Goal: Transaction & Acquisition: Purchase product/service

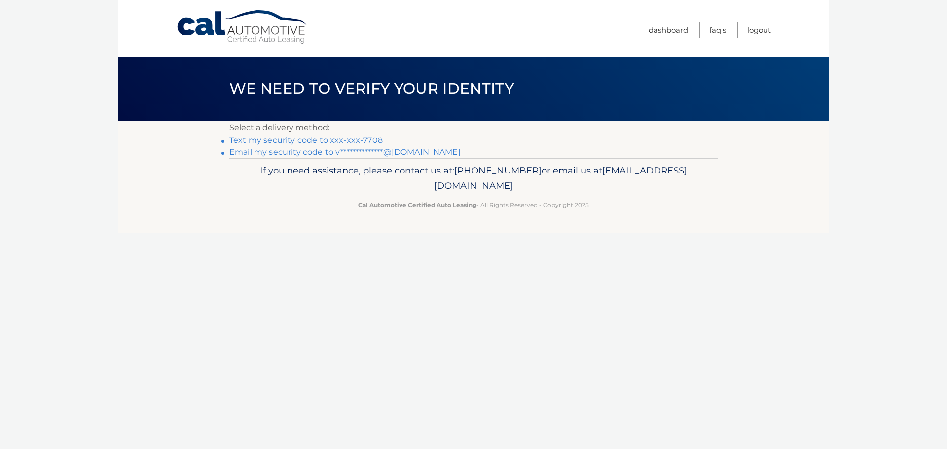
click at [305, 138] on link "Text my security code to xxx-xxx-7708" at bounding box center [305, 140] width 153 height 9
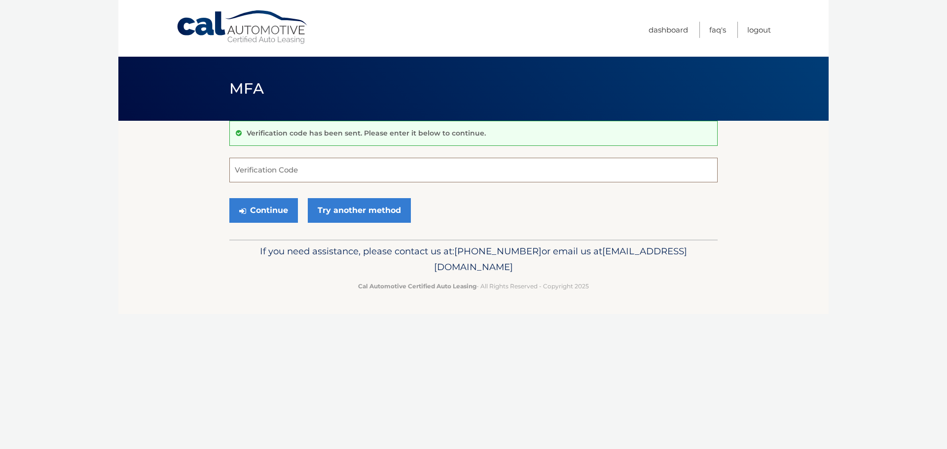
click at [295, 168] on input "Verification Code" at bounding box center [473, 170] width 488 height 25
type input "956442"
click at [290, 209] on button "Continue" at bounding box center [263, 210] width 69 height 25
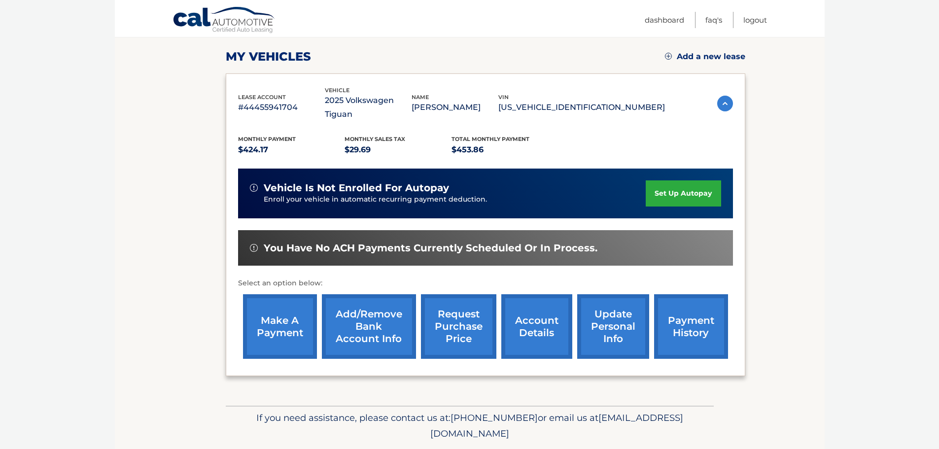
scroll to position [148, 0]
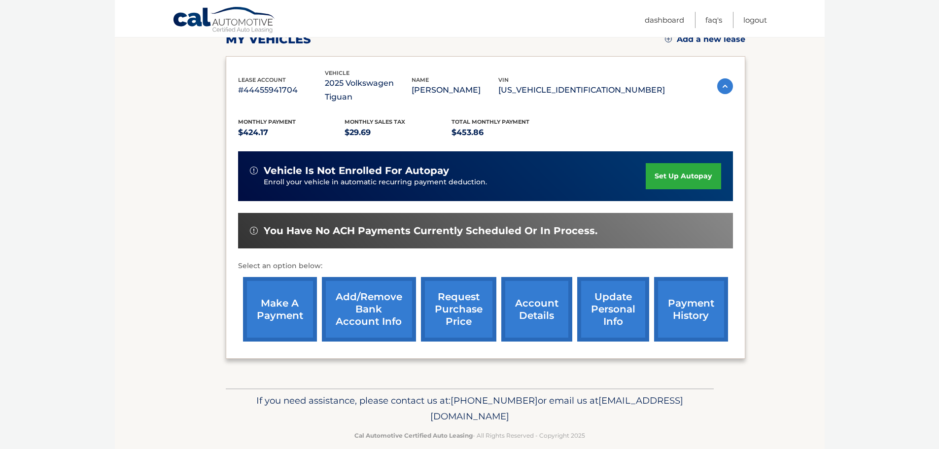
click at [285, 294] on link "make a payment" at bounding box center [280, 309] width 74 height 65
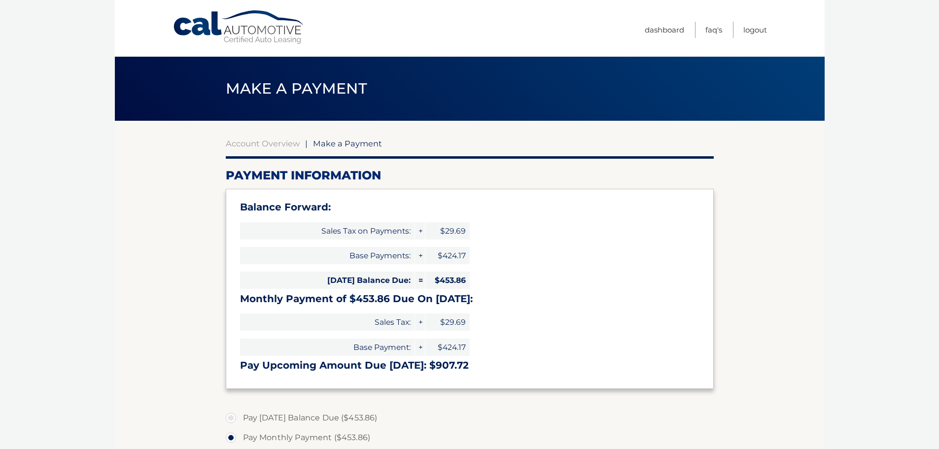
select select "ZWZhY2Y1NTItYjAwZC00Mzc3LTljZDQtN2NjZDk5NmVmYjAx"
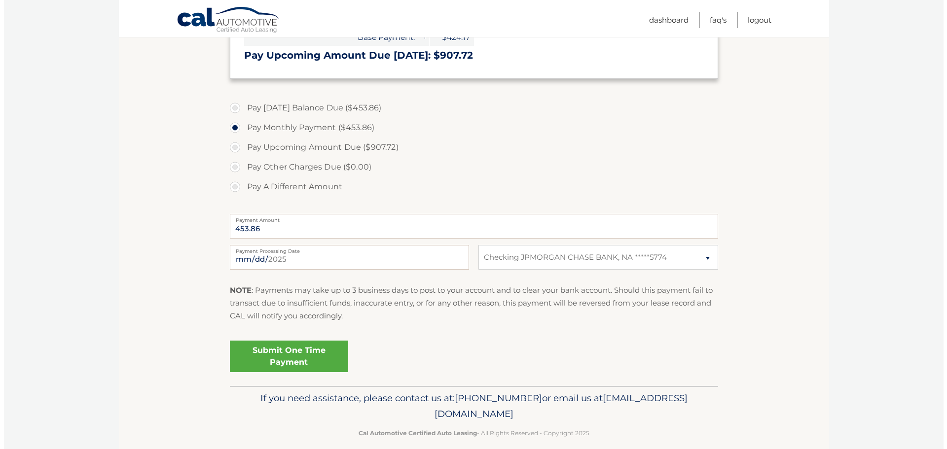
scroll to position [322, 0]
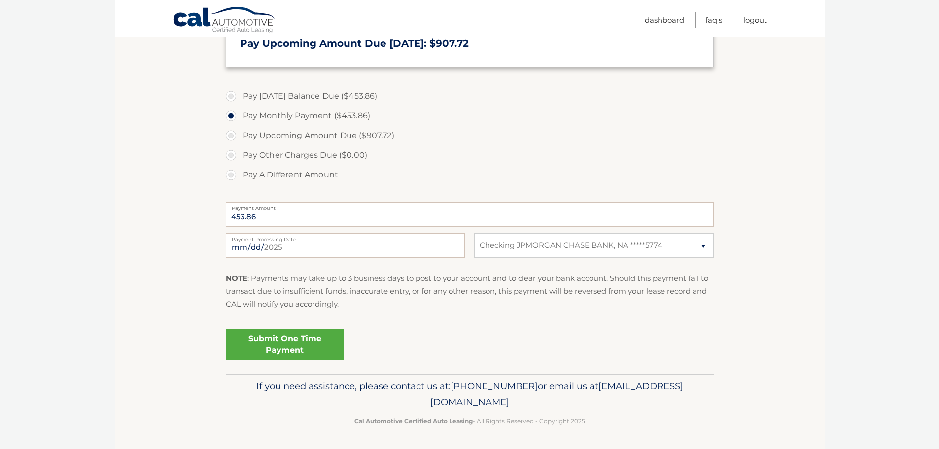
click at [293, 344] on link "Submit One Time Payment" at bounding box center [285, 345] width 118 height 32
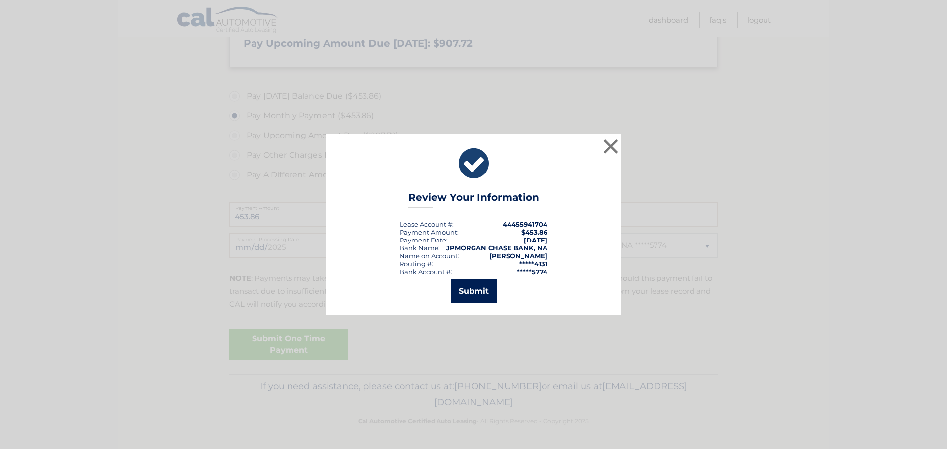
click at [484, 290] on button "Submit" at bounding box center [474, 292] width 46 height 24
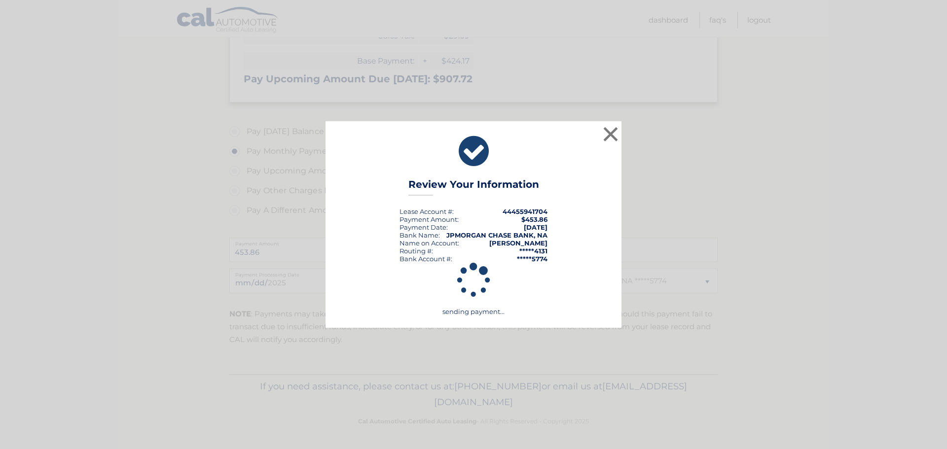
scroll to position [286, 0]
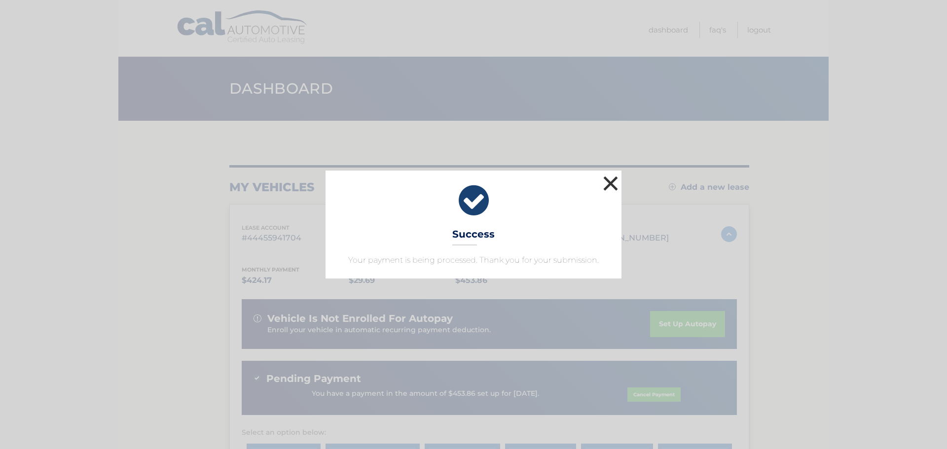
click at [608, 185] on button "×" at bounding box center [611, 184] width 20 height 20
